Goal: Task Accomplishment & Management: Manage account settings

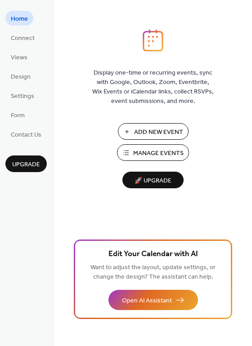
click at [124, 150] on button "Manage Events" at bounding box center [153, 152] width 72 height 17
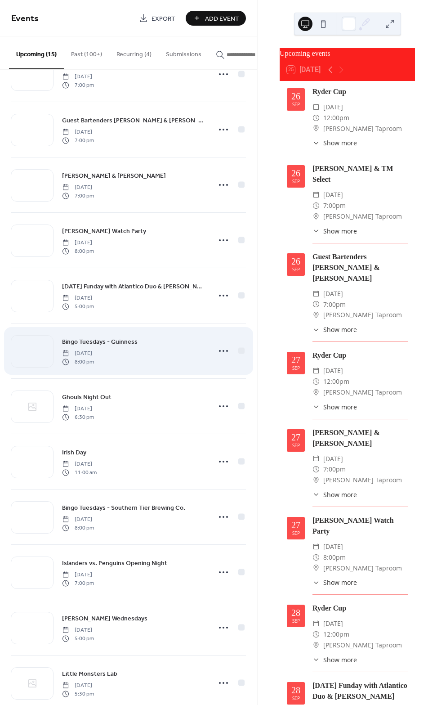
scroll to position [22, 0]
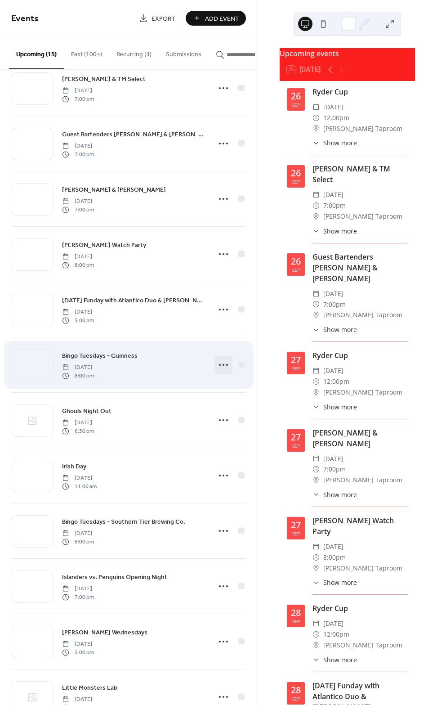
click at [219, 368] on icon at bounding box center [223, 365] width 14 height 14
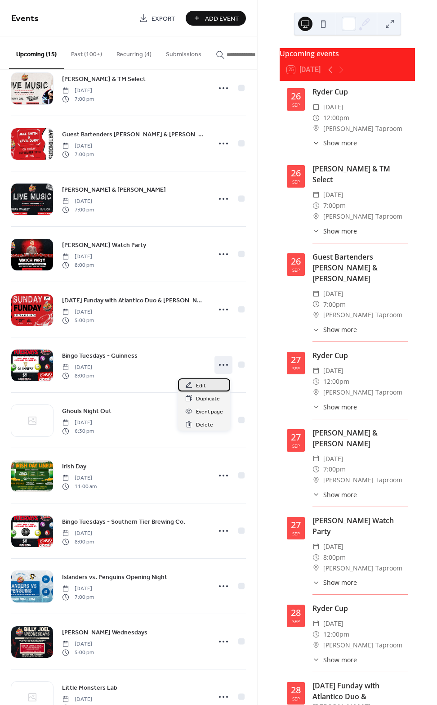
click at [219, 390] on div "Edit" at bounding box center [204, 384] width 52 height 13
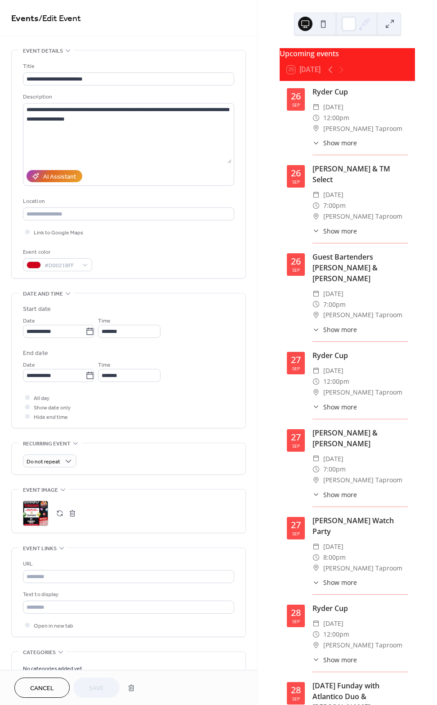
click at [67, 508] on div at bounding box center [66, 513] width 25 height 13
click at [68, 511] on button "button" at bounding box center [72, 513] width 13 height 13
click at [37, 520] on icon at bounding box center [35, 513] width 14 height 14
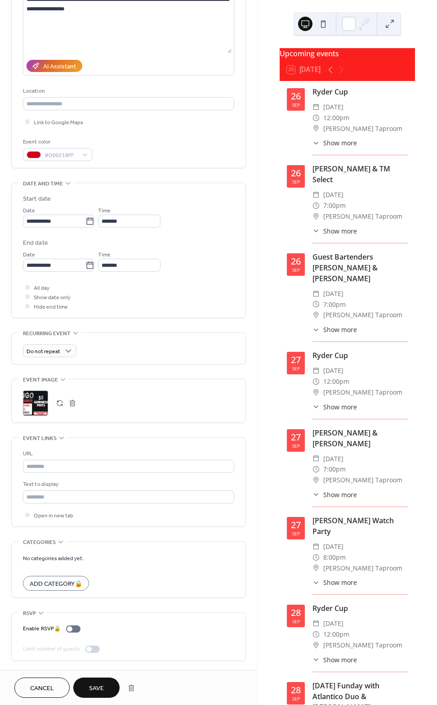
click at [90, 684] on span "Save" at bounding box center [96, 688] width 15 height 9
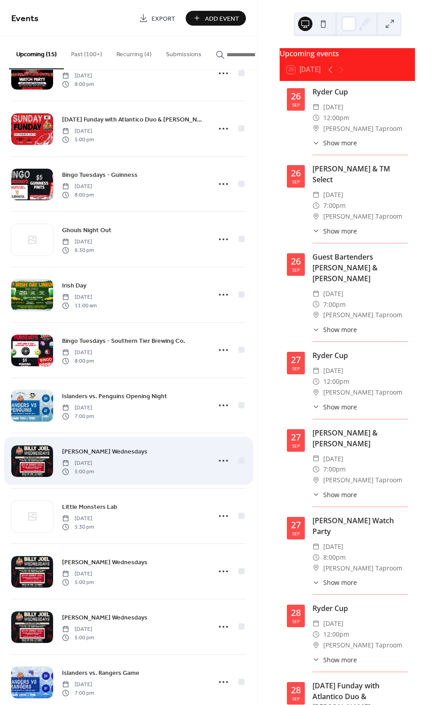
scroll to position [202, 0]
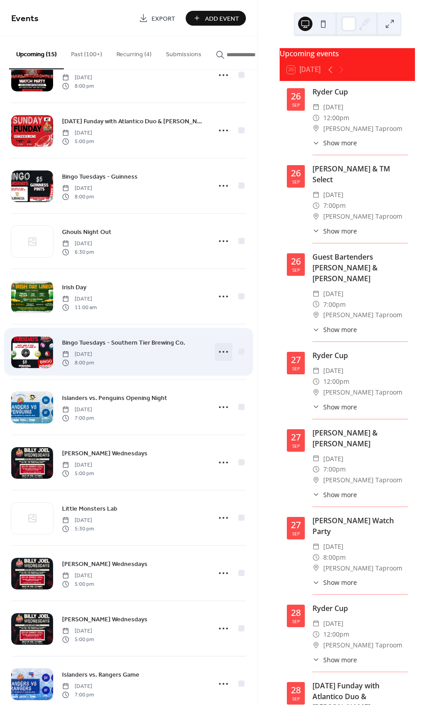
click at [219, 354] on icon at bounding box center [223, 352] width 14 height 14
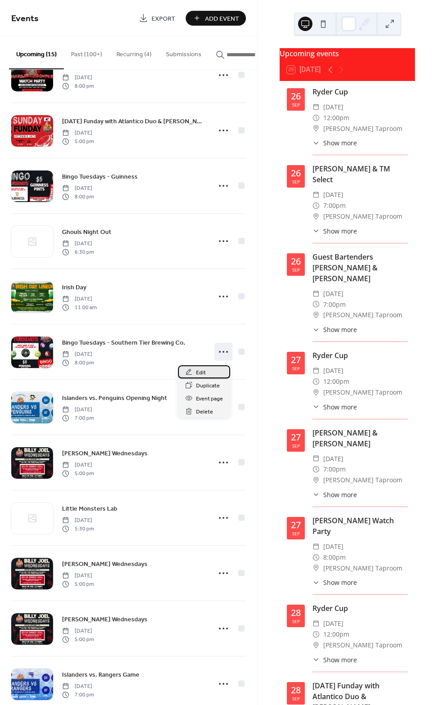
click at [212, 371] on div "Edit" at bounding box center [204, 371] width 52 height 13
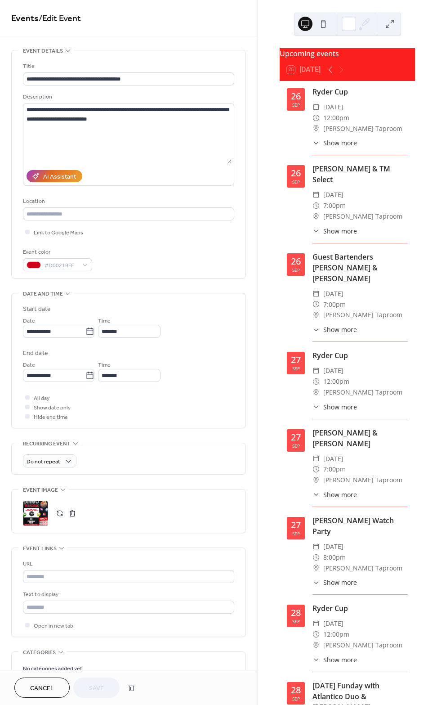
drag, startPoint x: 76, startPoint y: 518, endPoint x: 68, endPoint y: 516, distance: 7.8
click at [76, 518] on button "button" at bounding box center [72, 513] width 13 height 13
click at [39, 511] on icon at bounding box center [35, 513] width 14 height 14
click at [98, 684] on span "Save" at bounding box center [96, 688] width 15 height 9
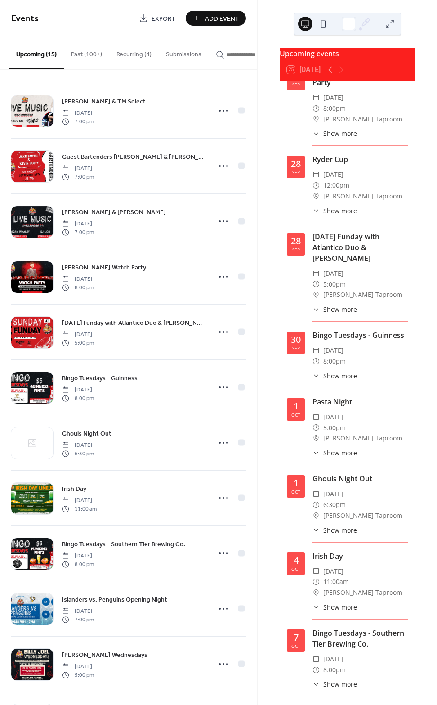
scroll to position [477, 0]
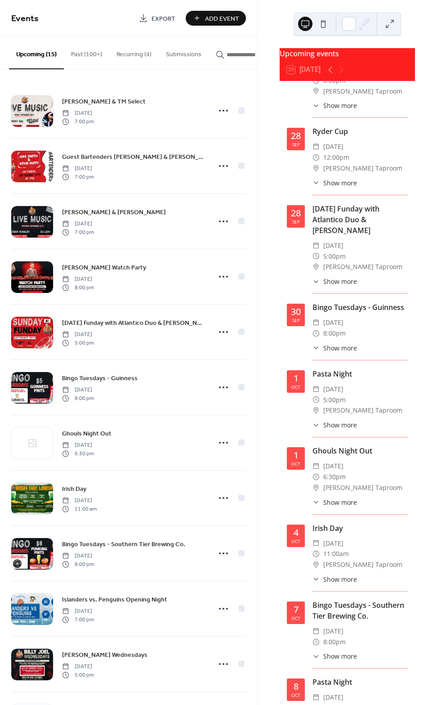
click at [336, 353] on span "Show more" at bounding box center [340, 347] width 34 height 9
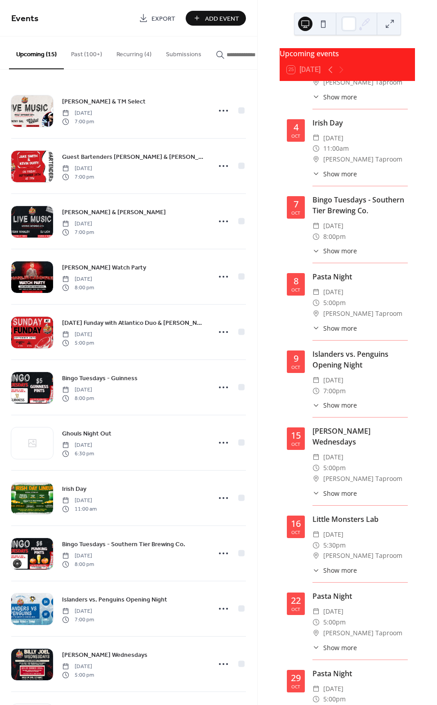
scroll to position [1041, 0]
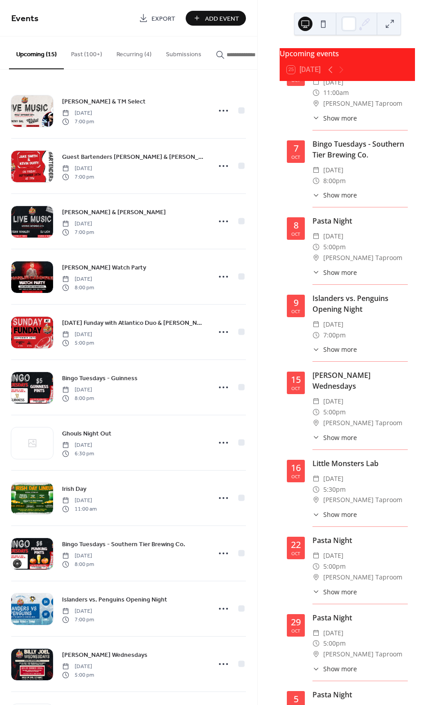
click at [330, 200] on span "Show more" at bounding box center [340, 194] width 34 height 9
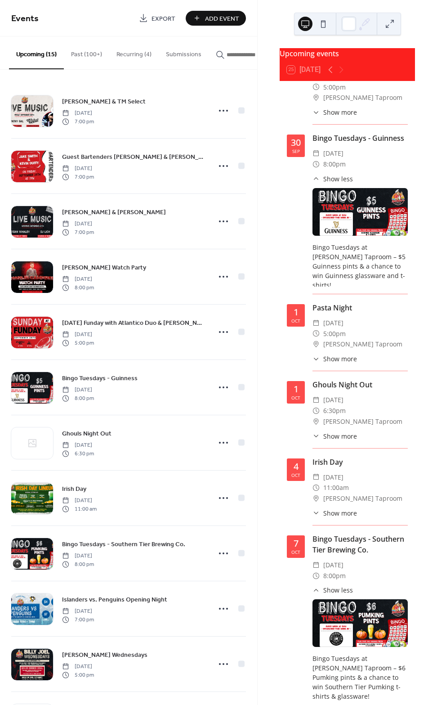
scroll to position [426, 0]
